Goal: Task Accomplishment & Management: Manage account settings

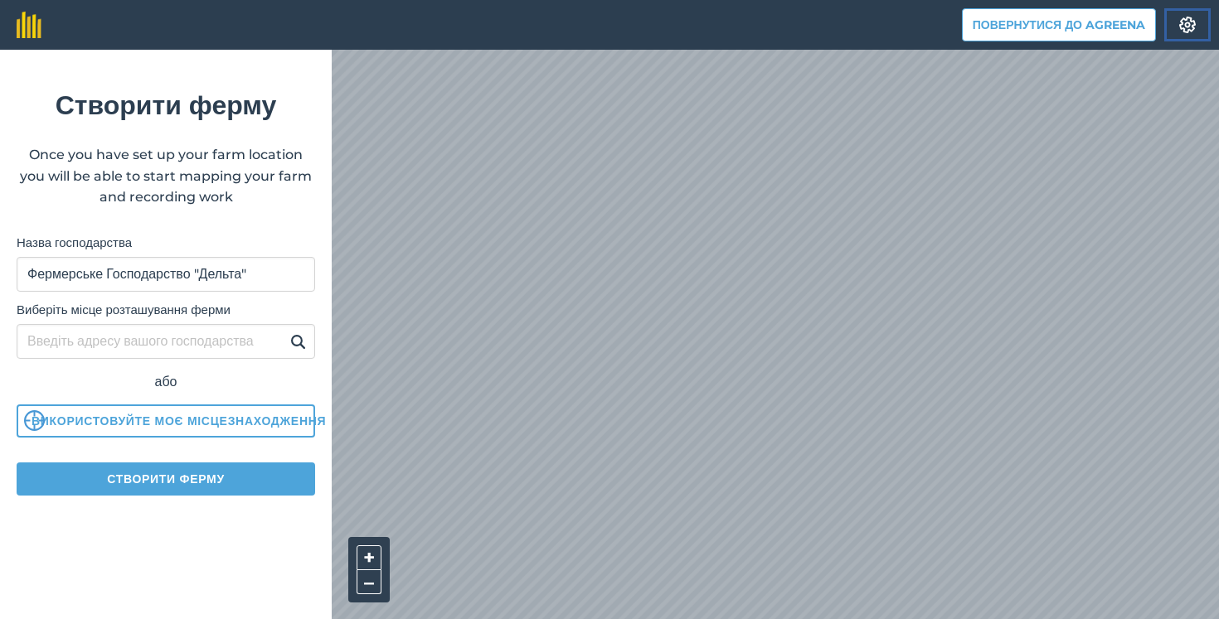
click at [1186, 23] on img at bounding box center [1188, 25] width 20 height 17
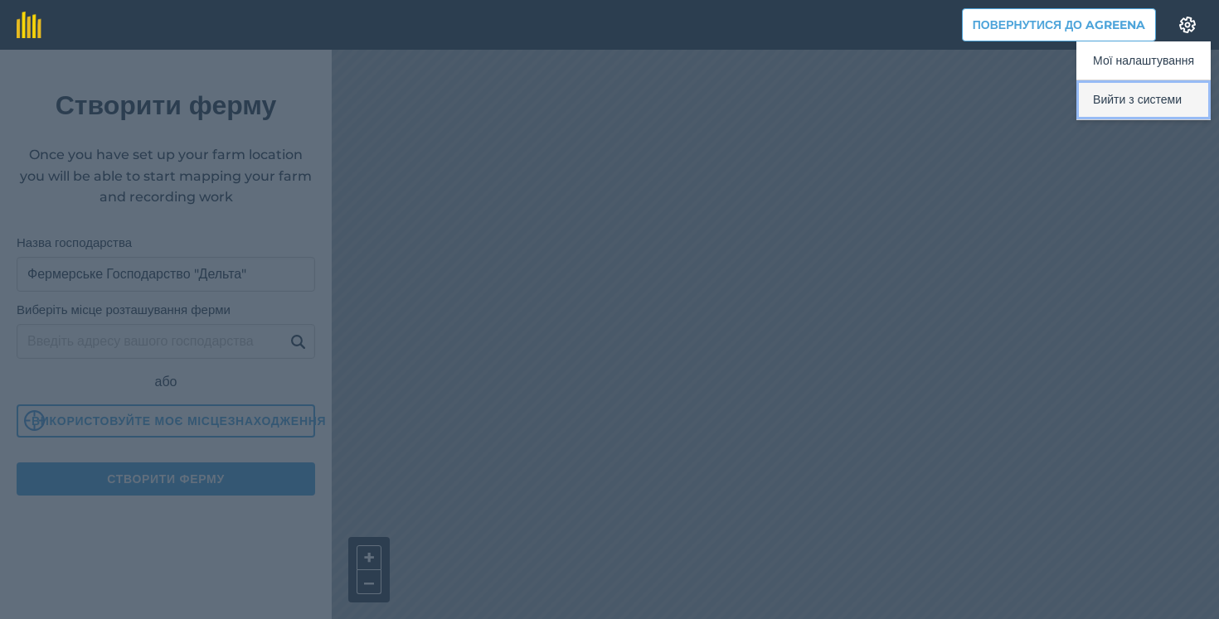
click at [1112, 104] on button "Вийти з системи" at bounding box center [1143, 99] width 134 height 39
